Goal: Navigation & Orientation: Find specific page/section

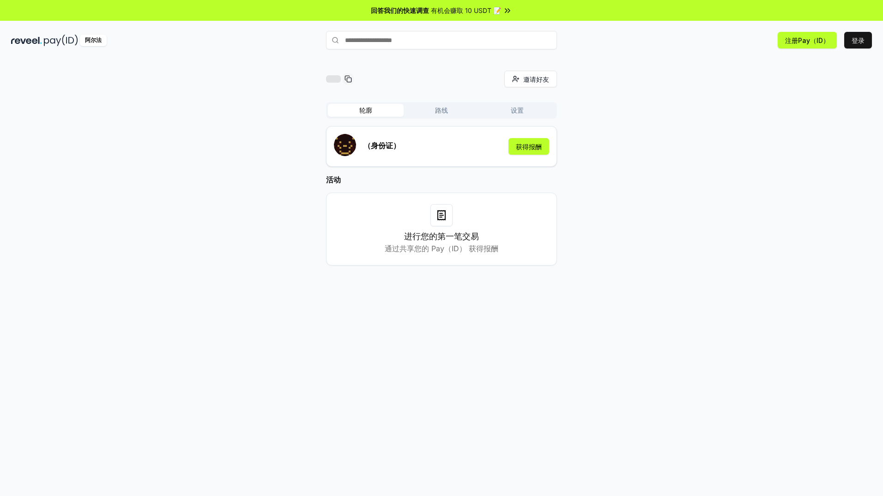
click at [488, 150] on div "（身份证） 获得报酬" at bounding box center [441, 146] width 215 height 25
click at [448, 108] on button "路线" at bounding box center [442, 110] width 76 height 13
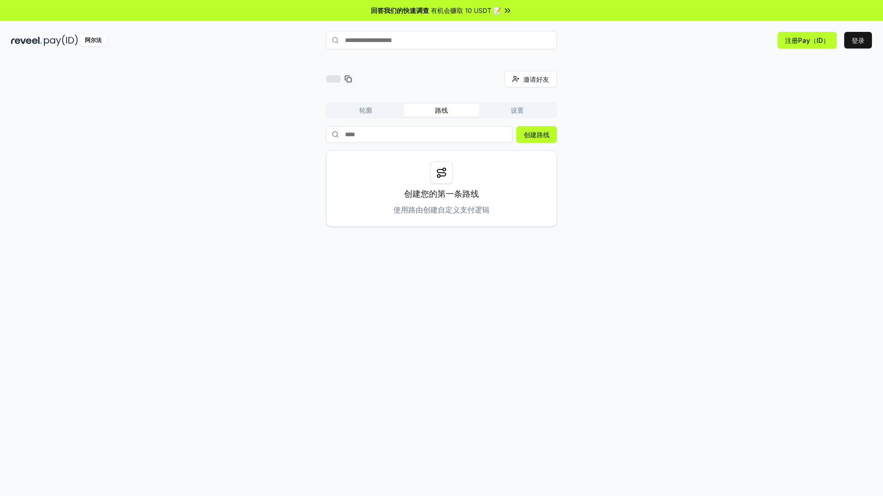
click at [515, 112] on button "设置" at bounding box center [518, 110] width 76 height 13
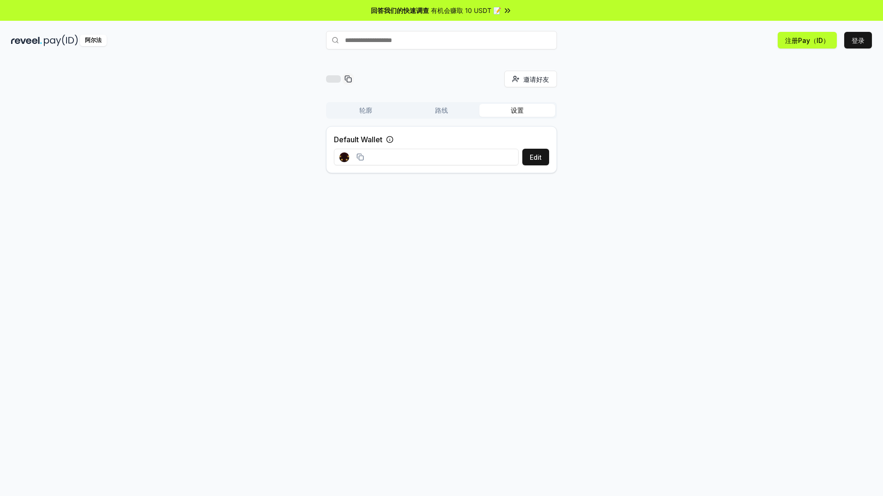
click at [433, 109] on button "路线" at bounding box center [442, 110] width 76 height 13
